Goal: Check status: Check status

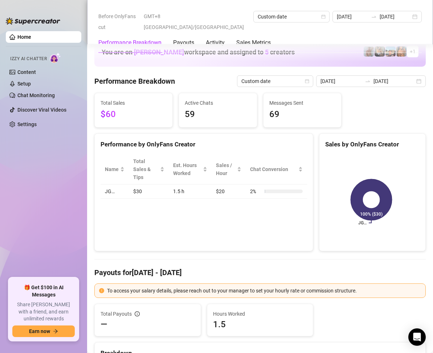
scroll to position [979, 0]
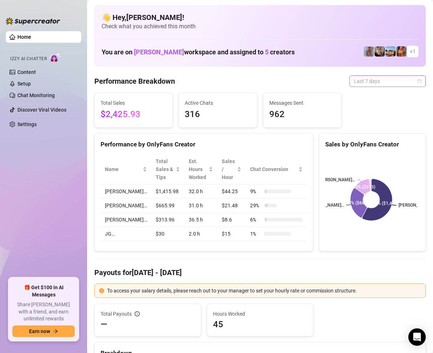
click at [392, 86] on span "Last 7 days" at bounding box center [386, 81] width 67 height 11
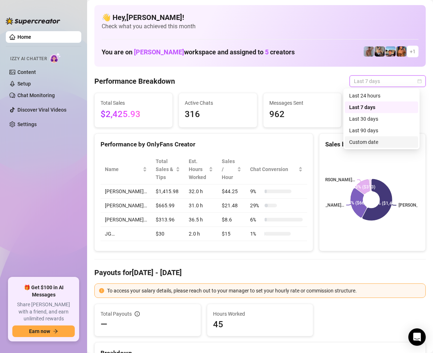
click at [356, 142] on div "Custom date" at bounding box center [381, 142] width 65 height 8
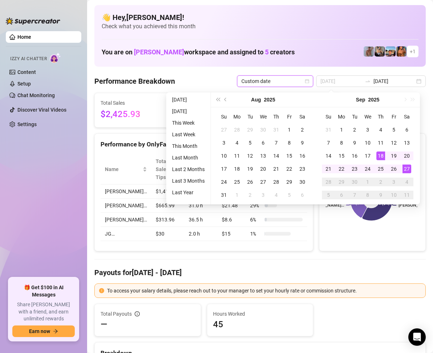
type input "[DATE]"
click at [406, 168] on div "27" at bounding box center [406, 169] width 9 height 9
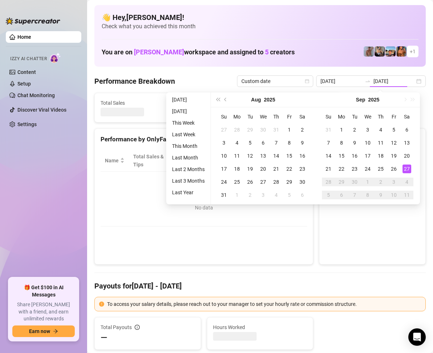
type input "[DATE]"
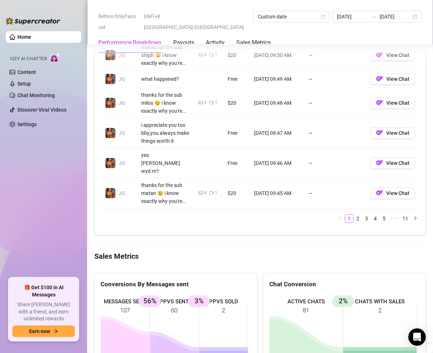
scroll to position [1051, 0]
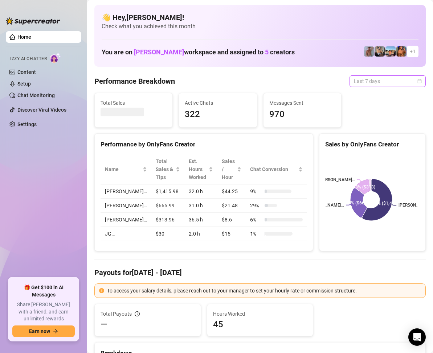
click at [398, 82] on span "Last 7 days" at bounding box center [386, 81] width 67 height 11
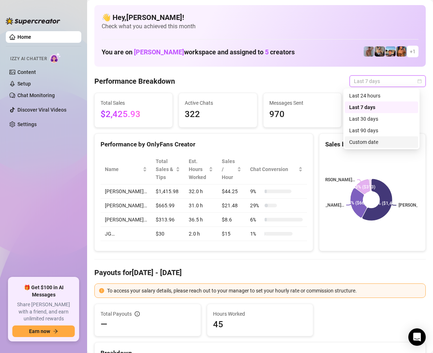
click at [371, 139] on div "Custom date" at bounding box center [381, 142] width 65 height 8
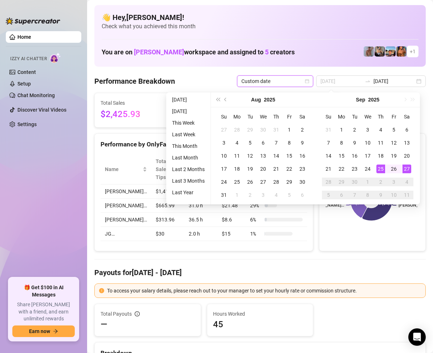
type input "2025-09-27"
click at [406, 168] on div "27" at bounding box center [406, 169] width 9 height 9
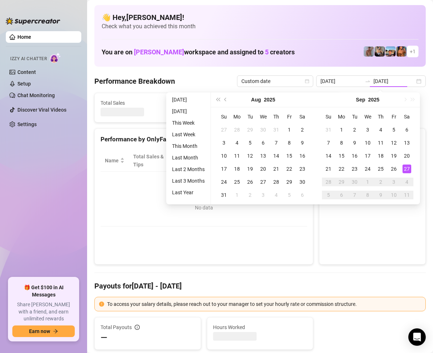
type input "[DATE]"
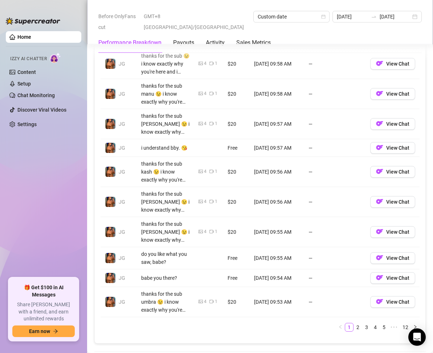
scroll to position [943, 0]
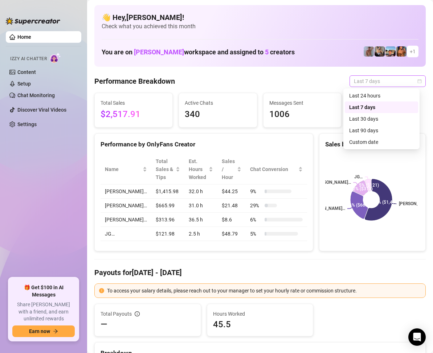
click at [404, 82] on span "Last 7 days" at bounding box center [386, 81] width 67 height 11
click at [367, 140] on div "Custom date" at bounding box center [381, 142] width 65 height 8
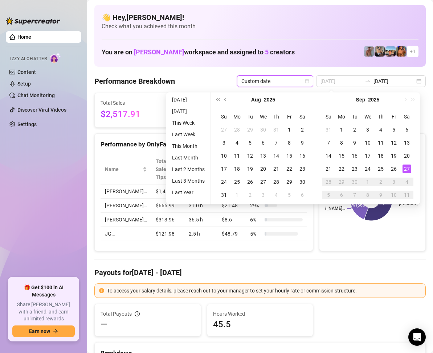
type input "[DATE]"
click at [406, 165] on div "27" at bounding box center [406, 169] width 9 height 9
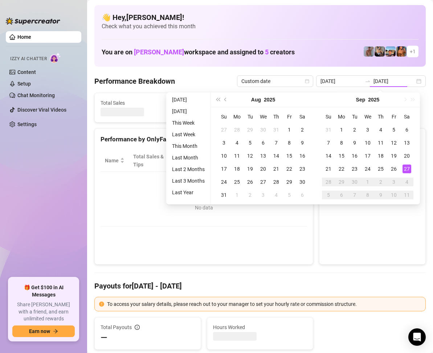
type input "[DATE]"
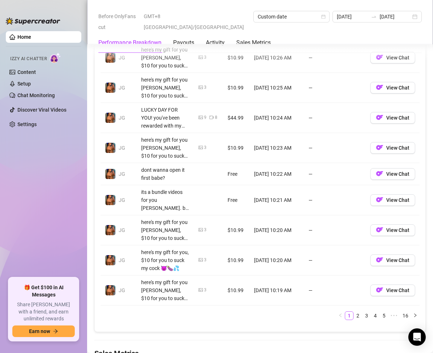
scroll to position [979, 0]
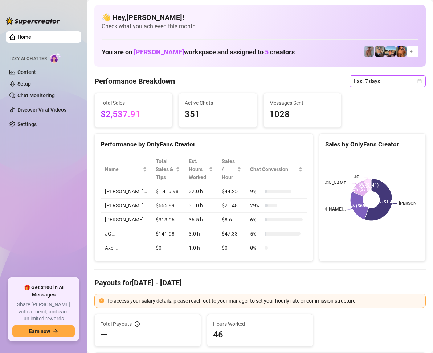
click at [404, 81] on span "Last 7 days" at bounding box center [386, 81] width 67 height 11
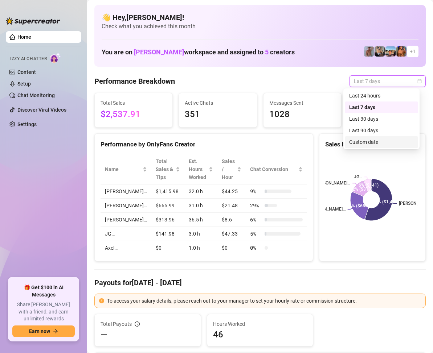
click at [373, 139] on div "Custom date" at bounding box center [381, 142] width 65 height 8
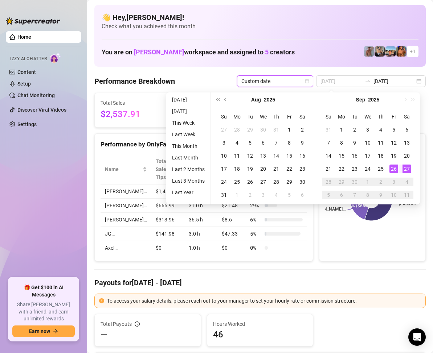
type input "[DATE]"
click at [410, 168] on div "27" at bounding box center [406, 169] width 9 height 9
click at [406, 166] on div "27" at bounding box center [406, 169] width 9 height 9
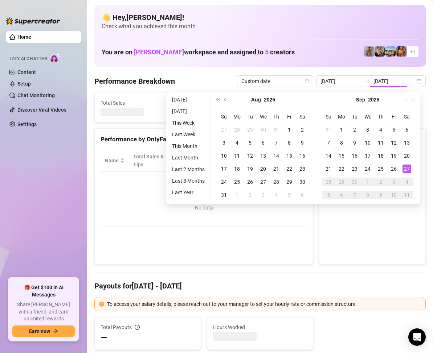
type input "2025-09-27"
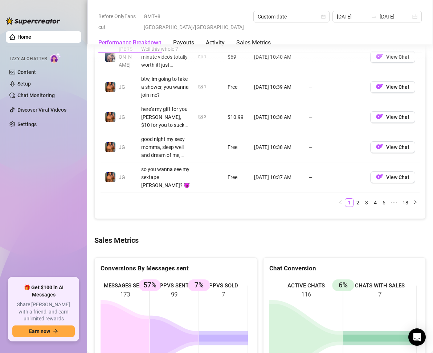
scroll to position [906, 0]
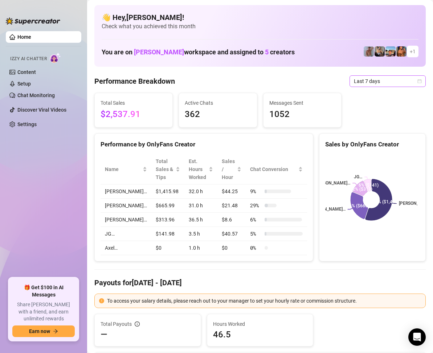
click at [417, 79] on icon "calendar" at bounding box center [419, 81] width 4 height 4
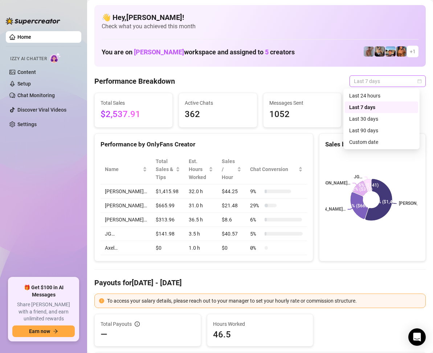
click at [414, 77] on span "Last 7 days" at bounding box center [386, 81] width 67 height 11
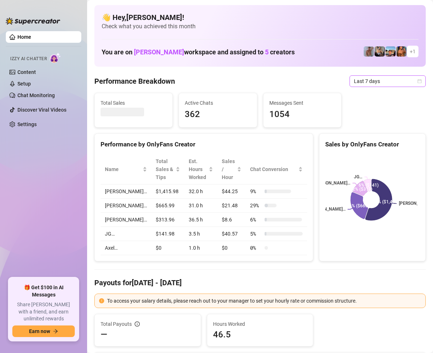
click at [408, 81] on span "Last 7 days" at bounding box center [386, 81] width 67 height 11
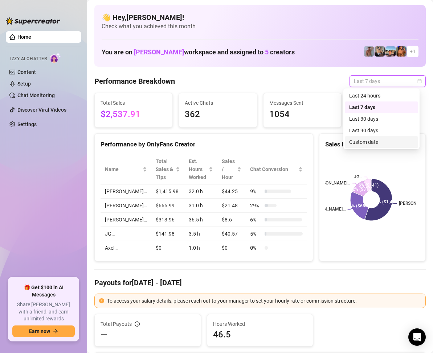
click at [367, 142] on div "Custom date" at bounding box center [381, 142] width 65 height 8
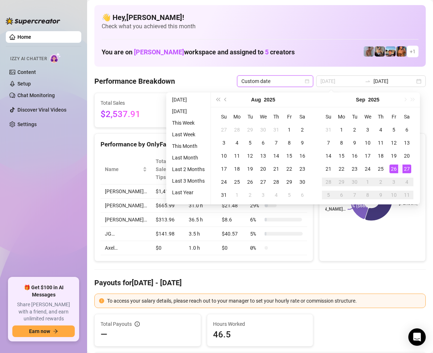
type input "[DATE]"
click at [406, 165] on div "27" at bounding box center [406, 169] width 9 height 9
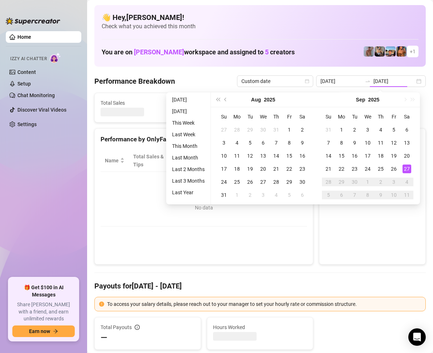
type input "[DATE]"
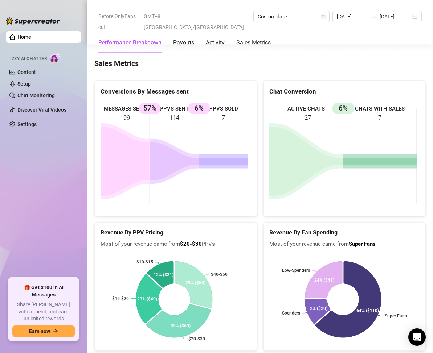
scroll to position [943, 0]
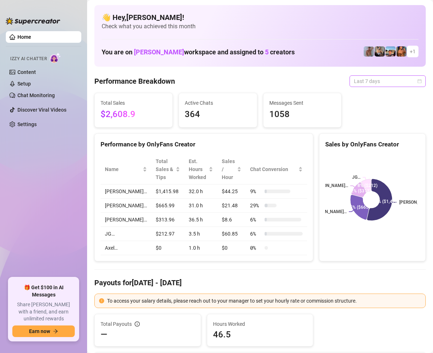
click at [406, 81] on span "Last 7 days" at bounding box center [386, 81] width 67 height 11
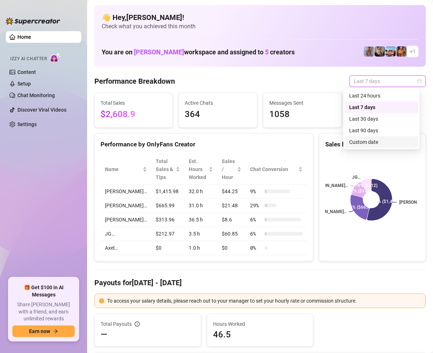
click at [371, 139] on div "Custom date" at bounding box center [381, 142] width 65 height 8
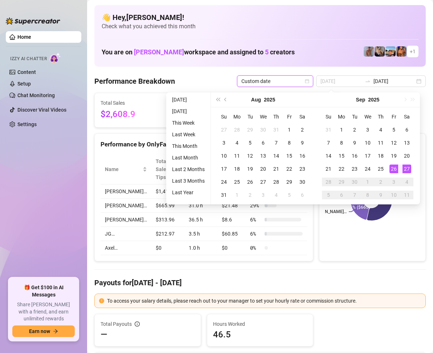
type input "[DATE]"
click at [405, 169] on div "27" at bounding box center [406, 169] width 9 height 9
click at [405, 168] on div "27" at bounding box center [406, 169] width 9 height 9
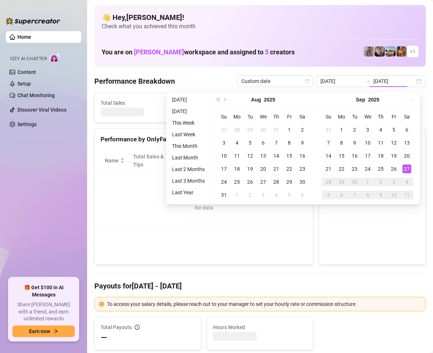
type input "[DATE]"
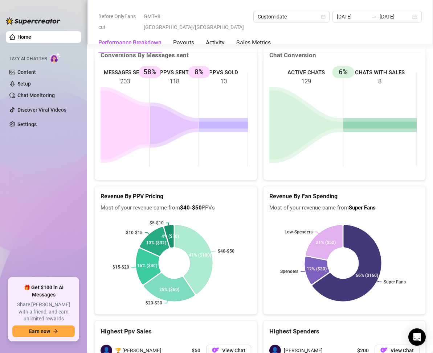
scroll to position [979, 0]
